Goal: Information Seeking & Learning: Learn about a topic

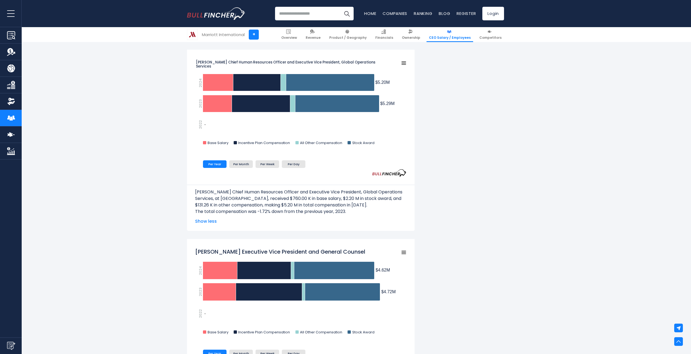
scroll to position [705, 0]
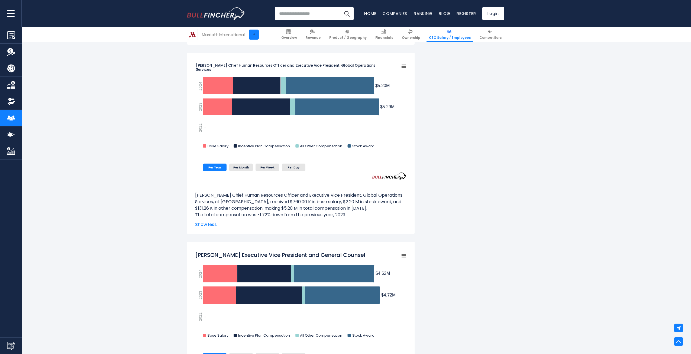
click at [254, 35] on link "+" at bounding box center [254, 35] width 10 height 10
